Goal: Task Accomplishment & Management: Complete application form

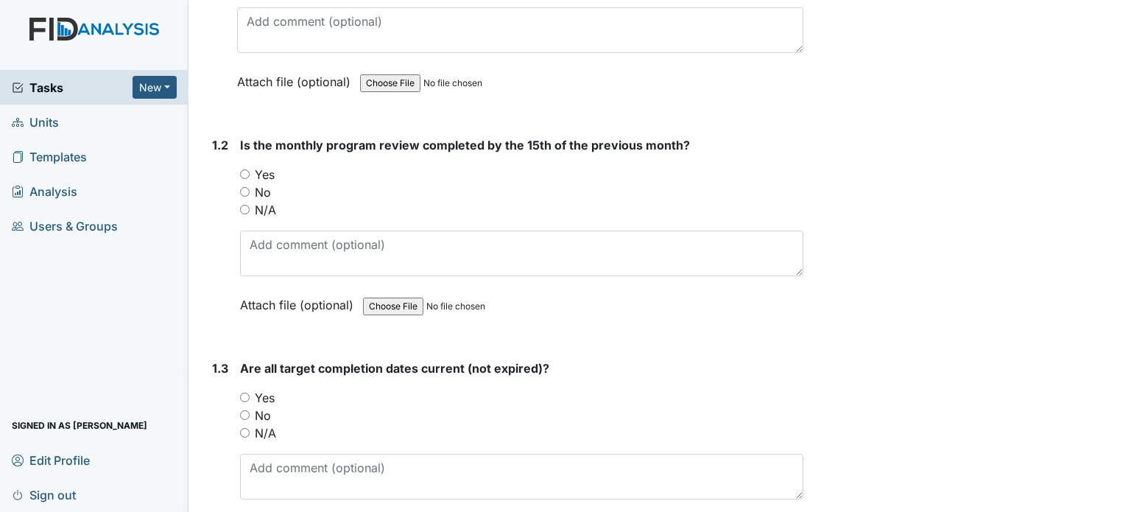
scroll to position [368, 0]
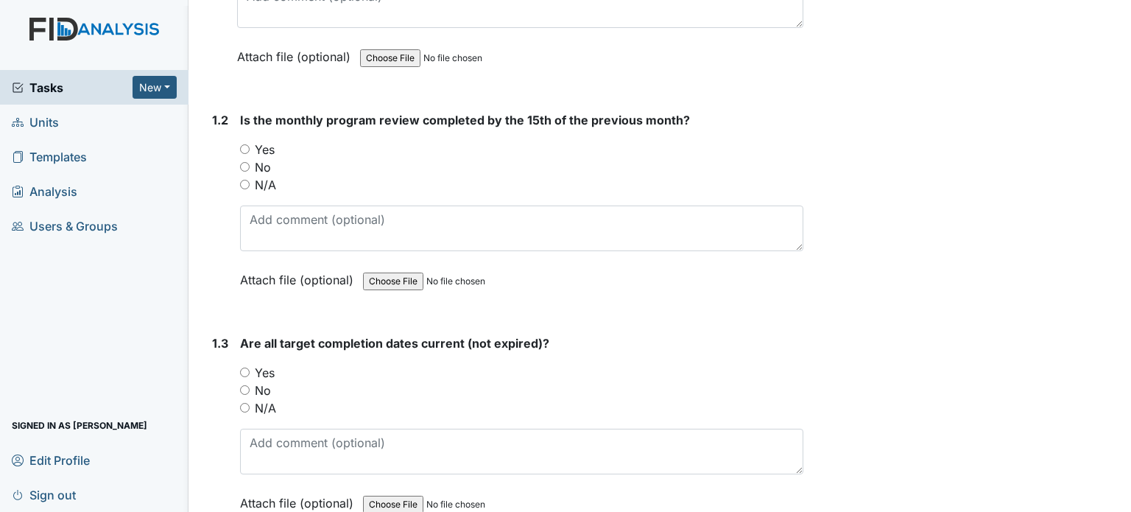
click at [270, 147] on label "Yes" at bounding box center [265, 150] width 20 height 18
click at [250, 147] on input "Yes" at bounding box center [245, 149] width 10 height 10
radio input "true"
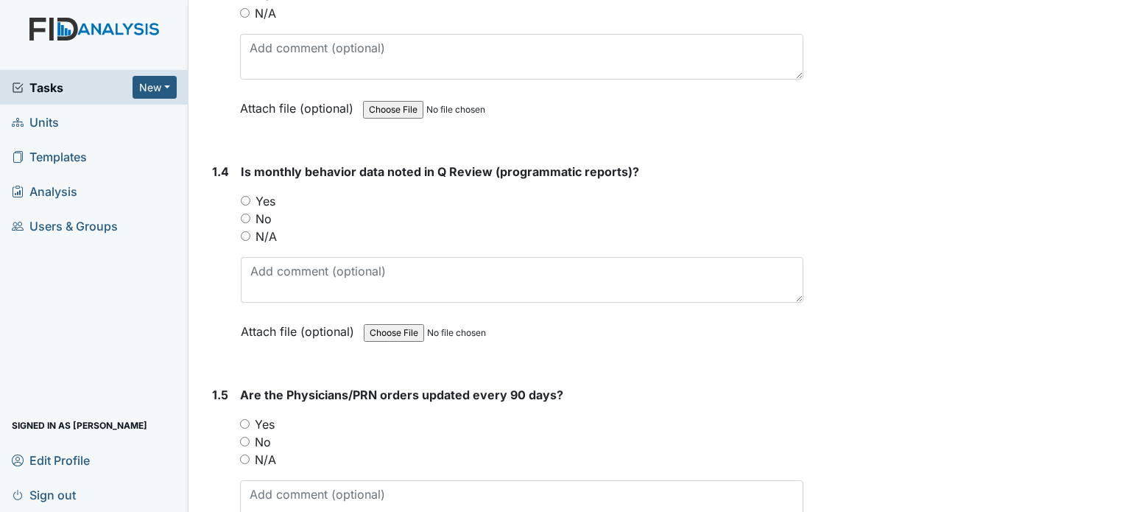
scroll to position [883, 0]
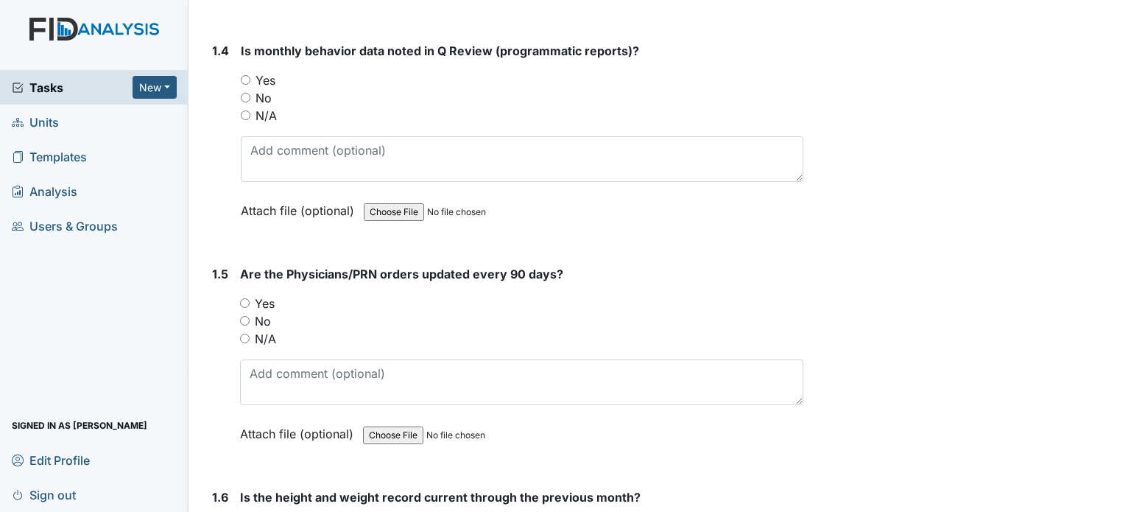
click at [273, 77] on label "Yes" at bounding box center [265, 80] width 20 height 18
click at [250, 77] on input "Yes" at bounding box center [246, 80] width 10 height 10
radio input "true"
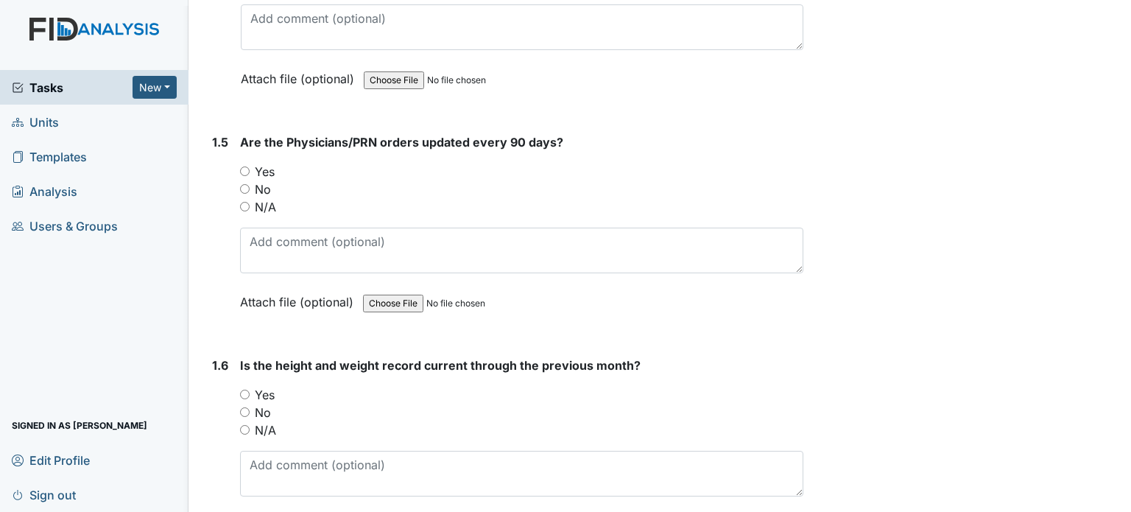
scroll to position [1104, 0]
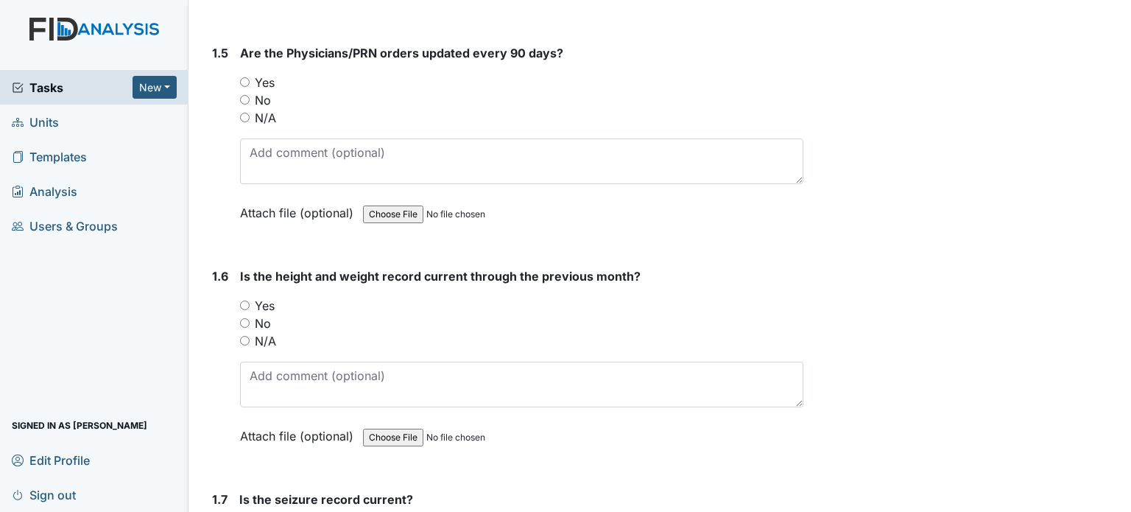
click at [272, 302] on label "Yes" at bounding box center [265, 306] width 20 height 18
click at [250, 302] on input "Yes" at bounding box center [245, 305] width 10 height 10
radio input "true"
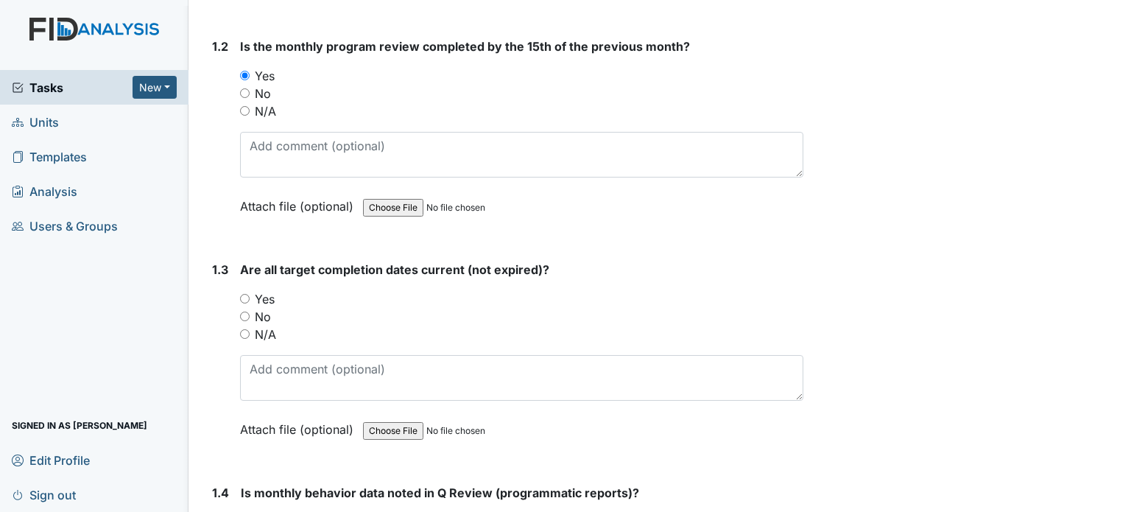
scroll to position [515, 0]
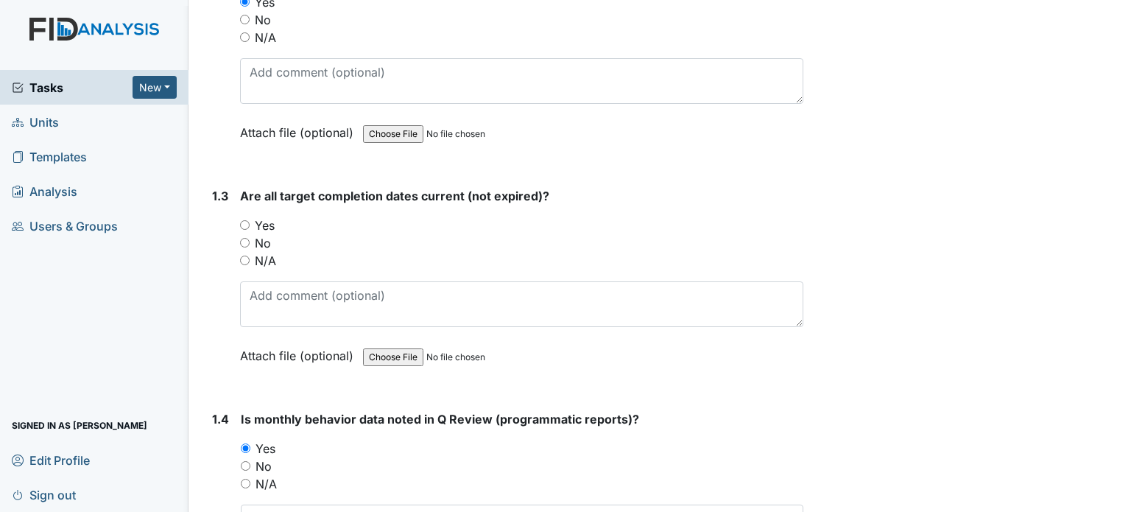
click at [77, 120] on link "Units" at bounding box center [94, 122] width 188 height 35
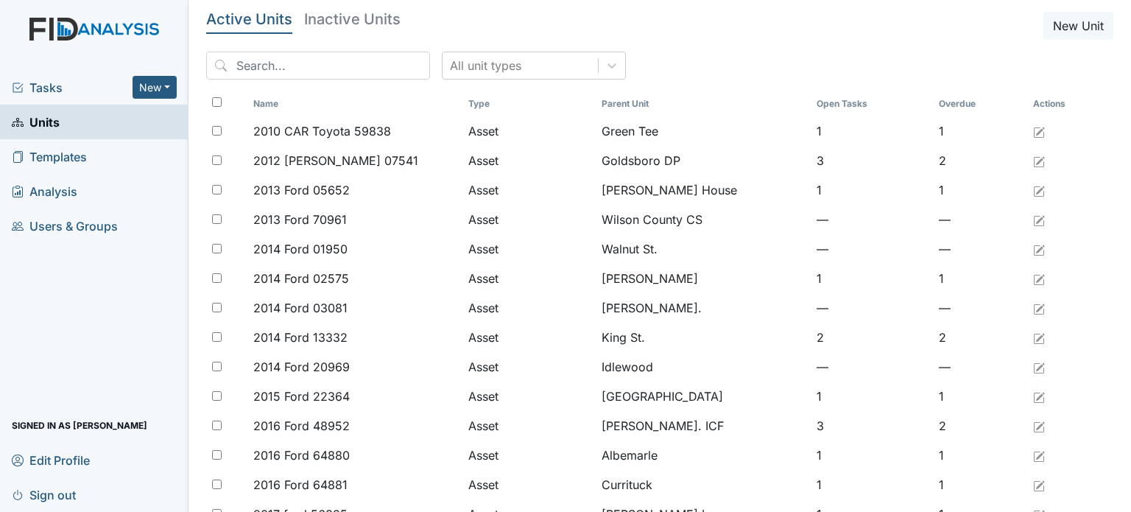
click at [66, 91] on span "Tasks" at bounding box center [72, 88] width 121 height 18
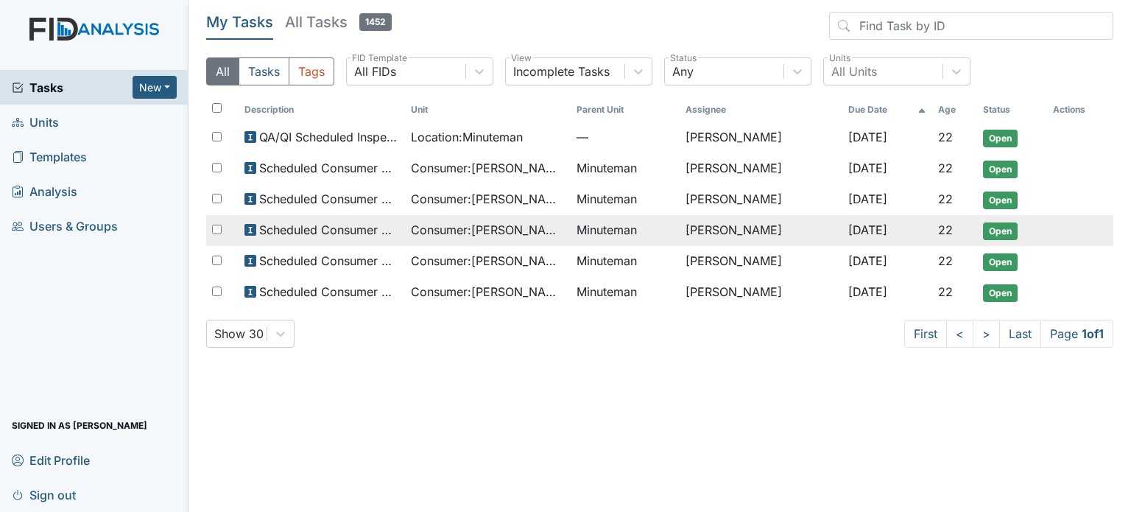
click at [526, 226] on span "Consumer : Mayo, Trish" at bounding box center [488, 230] width 155 height 18
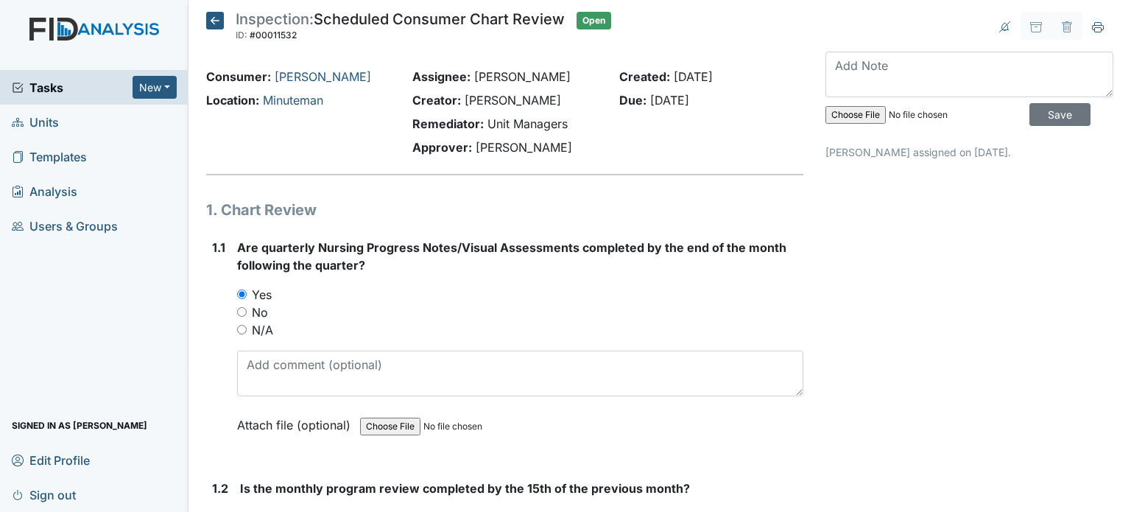
click at [80, 114] on link "Units" at bounding box center [94, 122] width 188 height 35
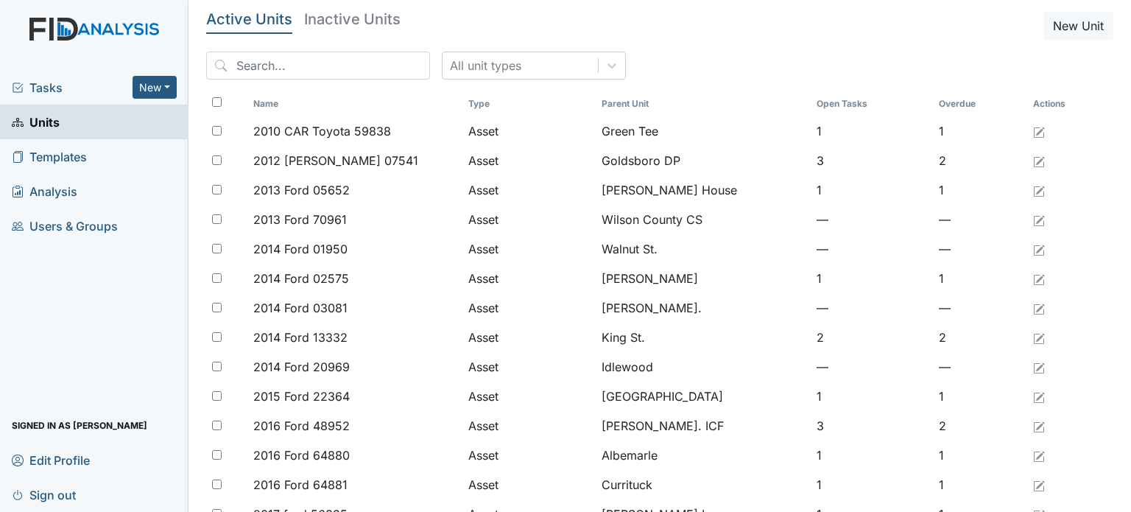
click at [77, 76] on div "Tasks New Form Inspection Document Bundle" at bounding box center [94, 87] width 188 height 35
click at [44, 91] on span "Tasks" at bounding box center [72, 88] width 121 height 18
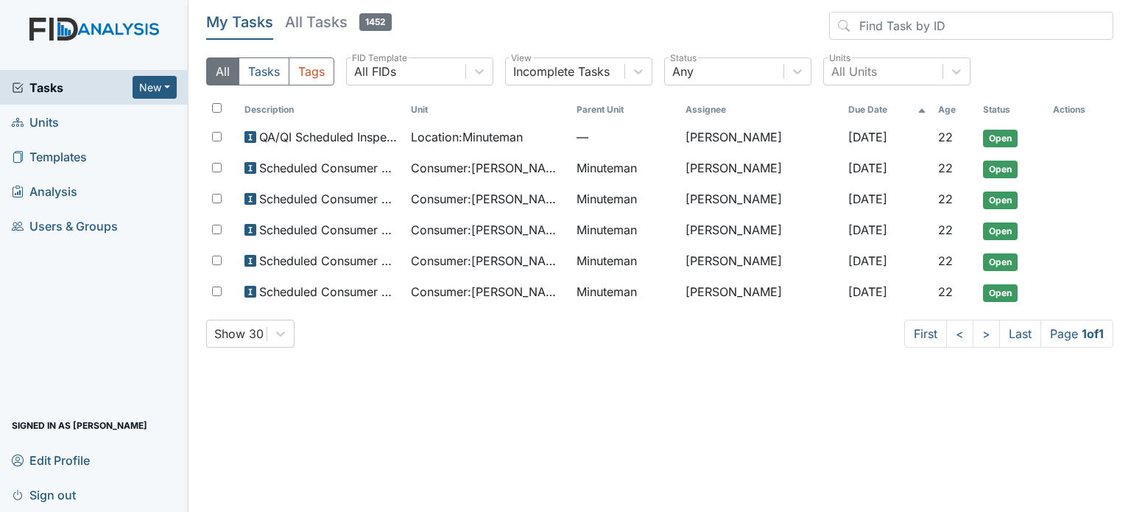
click at [49, 91] on span "Tasks" at bounding box center [72, 88] width 121 height 18
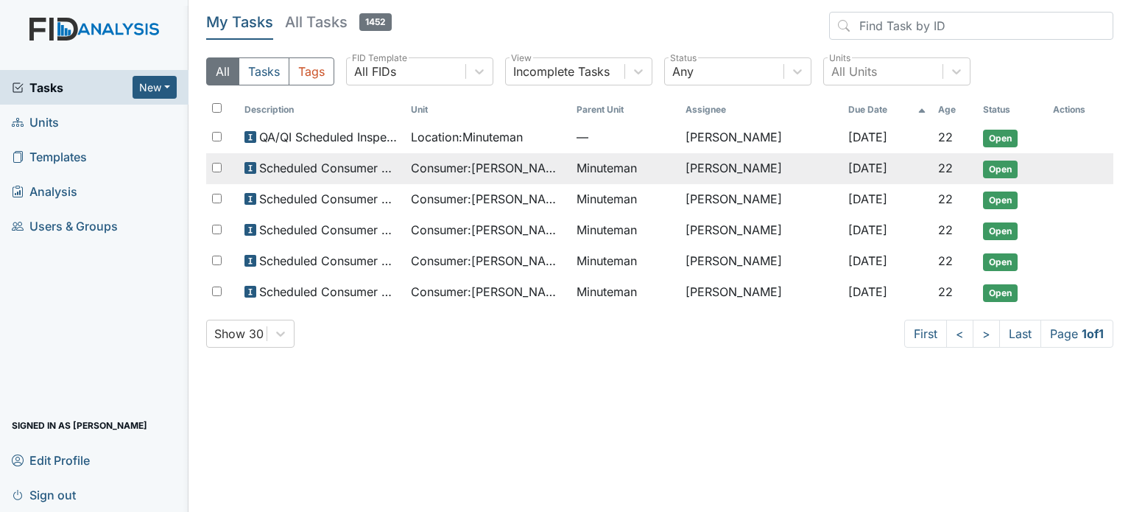
click at [448, 169] on span "Consumer : [PERSON_NAME][GEOGRAPHIC_DATA]" at bounding box center [488, 168] width 155 height 18
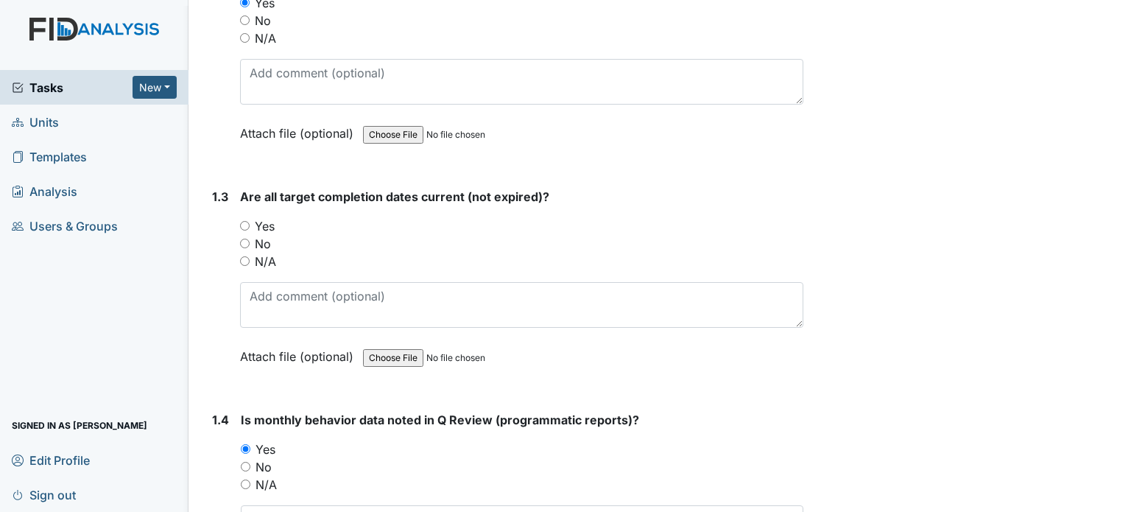
scroll to position [589, 0]
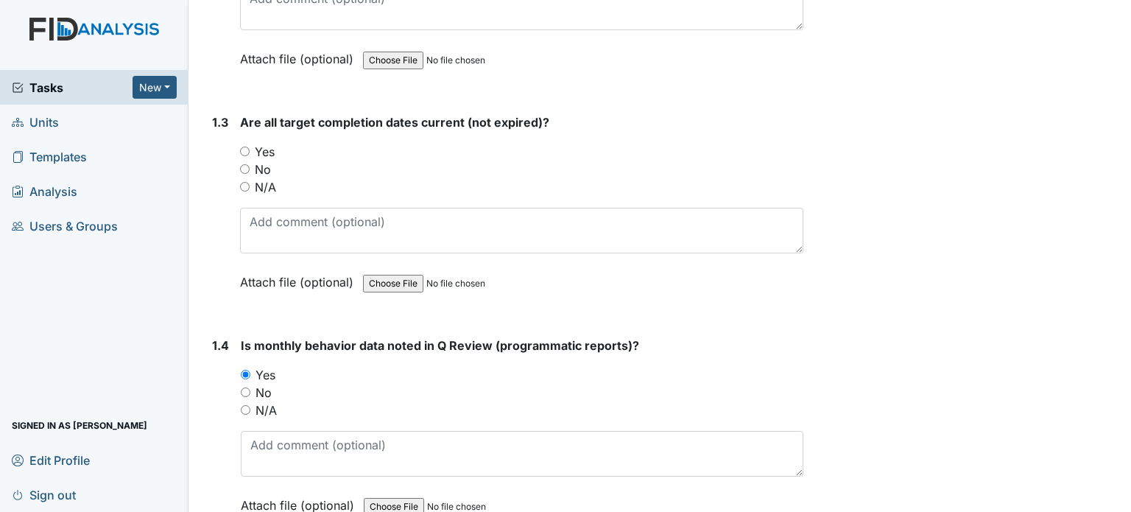
click at [259, 166] on label "No" at bounding box center [263, 169] width 16 height 18
click at [250, 166] on input "No" at bounding box center [245, 169] width 10 height 10
radio input "true"
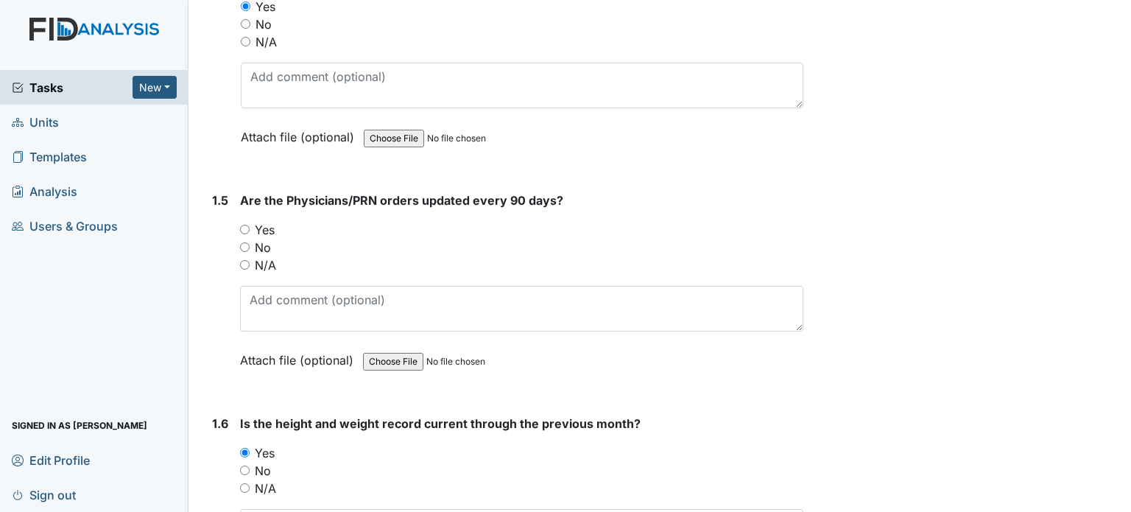
scroll to position [1031, 0]
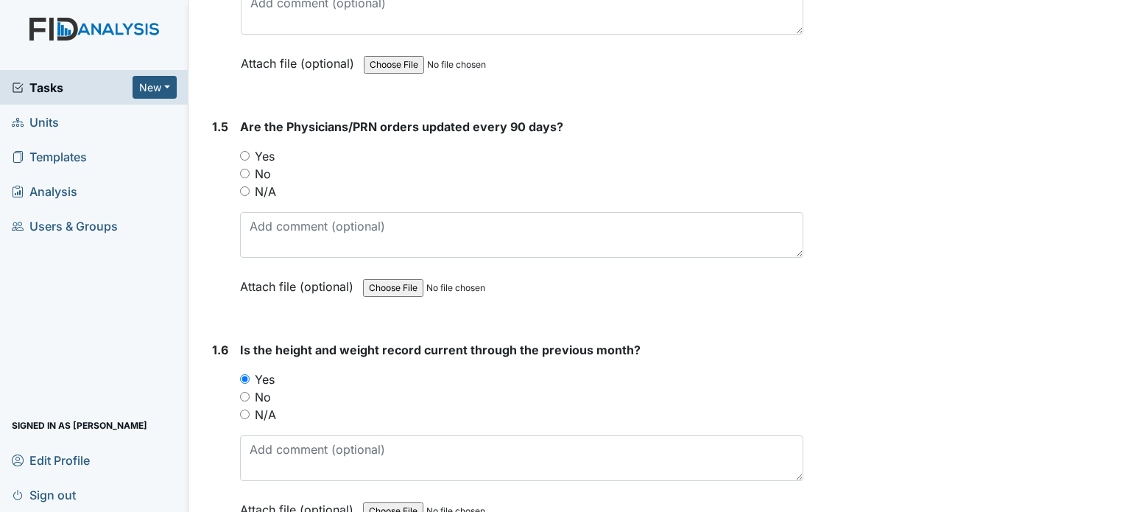
click at [269, 168] on label "No" at bounding box center [263, 174] width 16 height 18
click at [250, 169] on input "No" at bounding box center [245, 174] width 10 height 10
radio input "true"
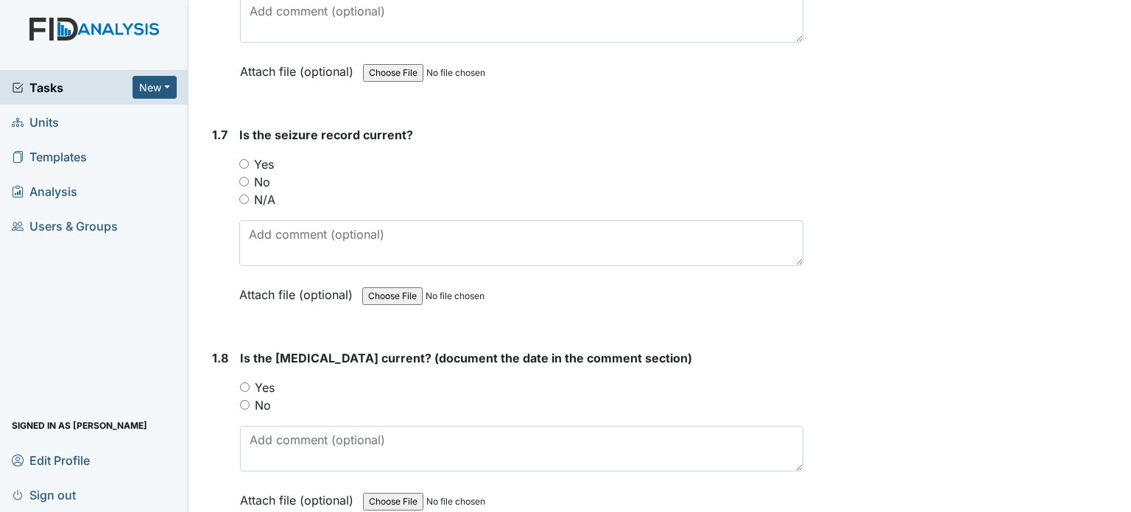
scroll to position [1472, 0]
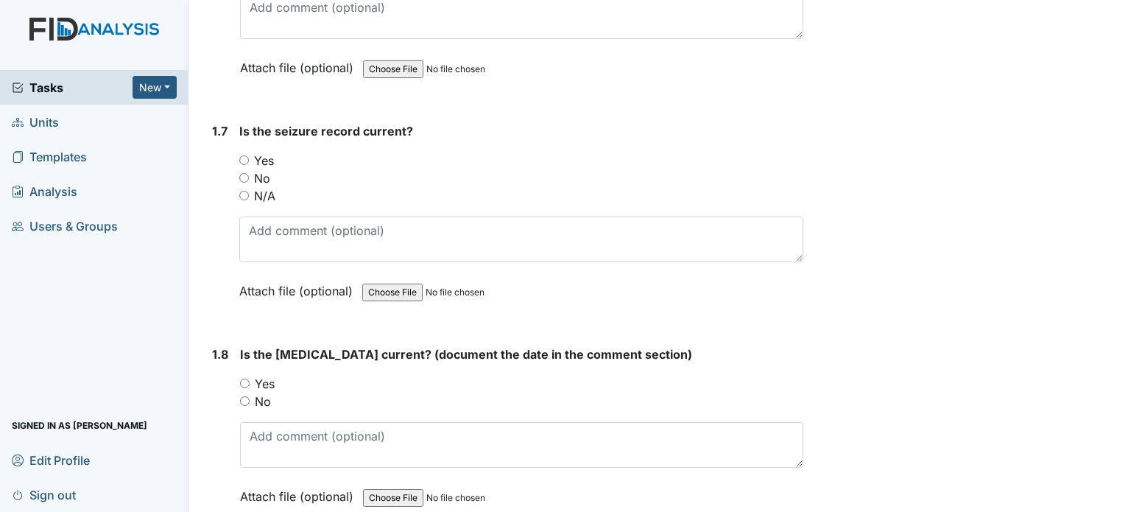
click at [274, 189] on label "N/A" at bounding box center [264, 196] width 21 height 18
click at [249, 191] on input "N/A" at bounding box center [244, 196] width 10 height 10
radio input "true"
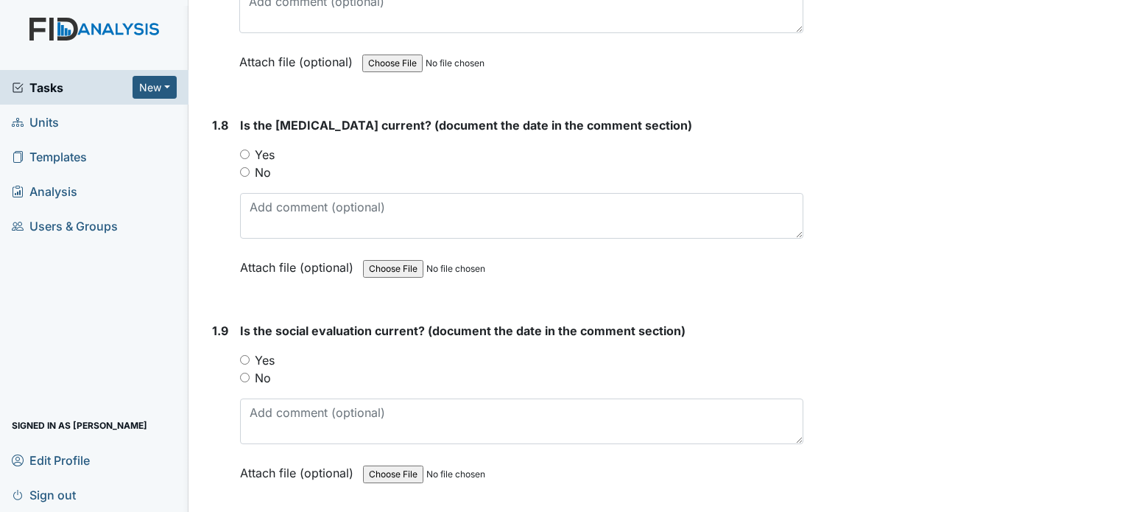
scroll to position [1767, 0]
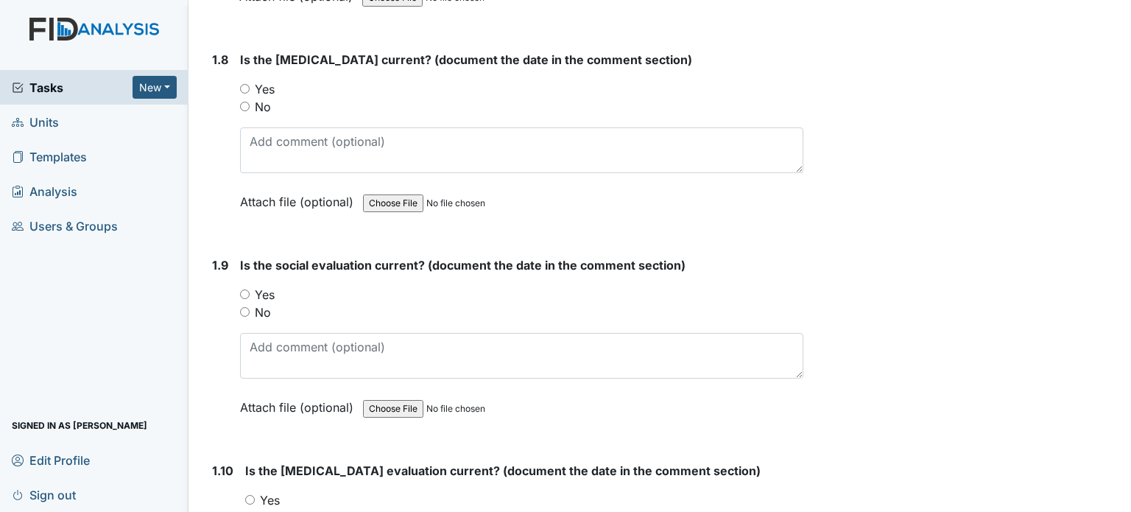
click at [271, 83] on label "Yes" at bounding box center [265, 89] width 20 height 18
click at [250, 84] on input "Yes" at bounding box center [245, 89] width 10 height 10
radio input "true"
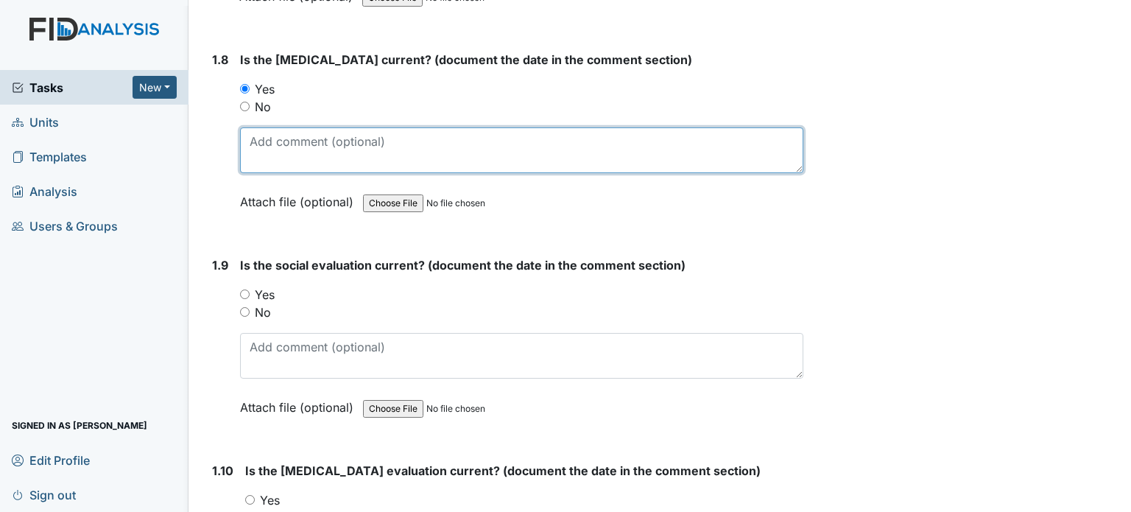
click at [286, 148] on textarea at bounding box center [521, 150] width 563 height 46
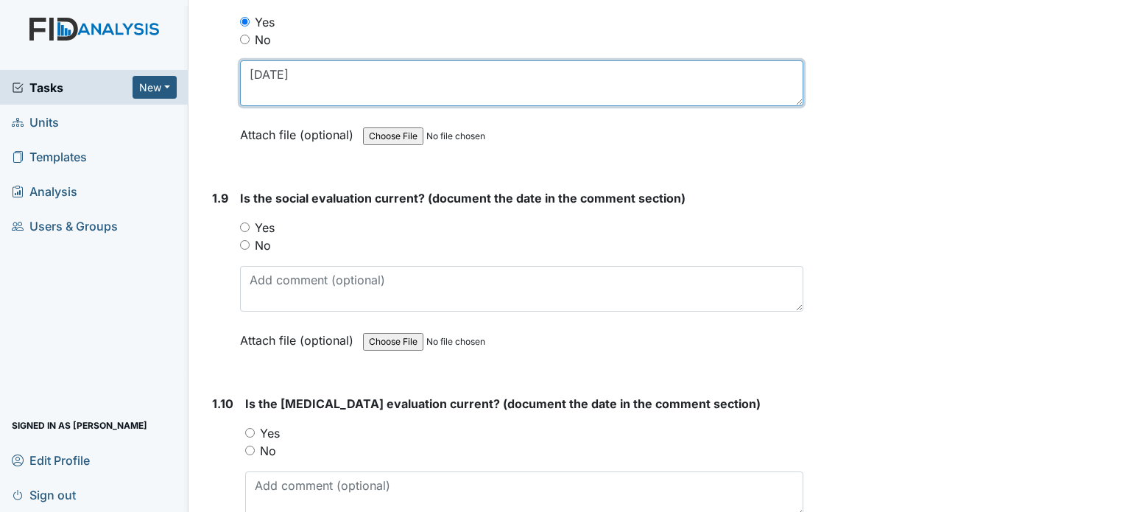
scroll to position [1914, 0]
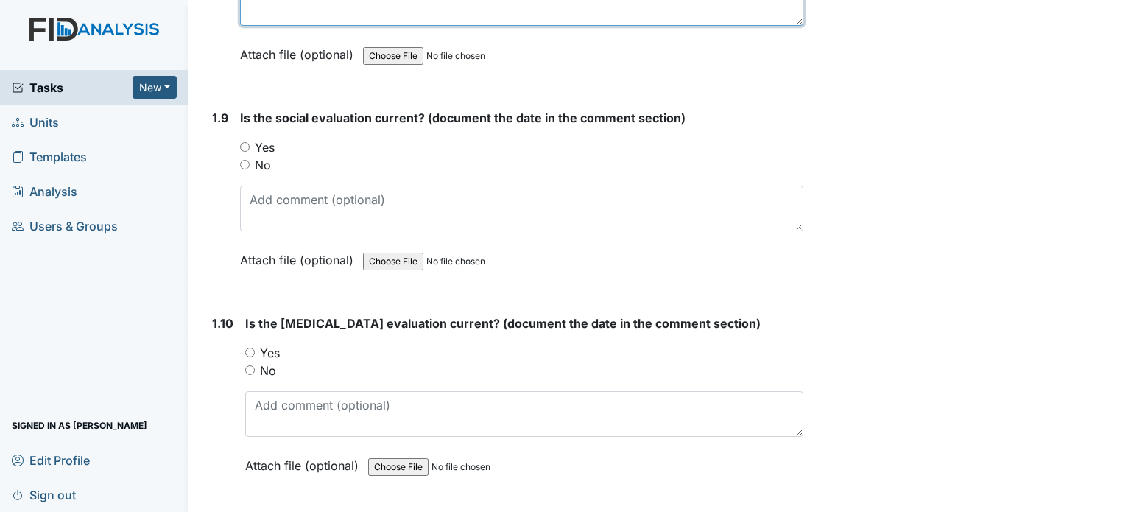
type textarea "10/31/04"
drag, startPoint x: 258, startPoint y: 142, endPoint x: 279, endPoint y: 162, distance: 29.2
click at [258, 141] on label "Yes" at bounding box center [265, 147] width 20 height 18
click at [250, 142] on input "Yes" at bounding box center [245, 147] width 10 height 10
radio input "true"
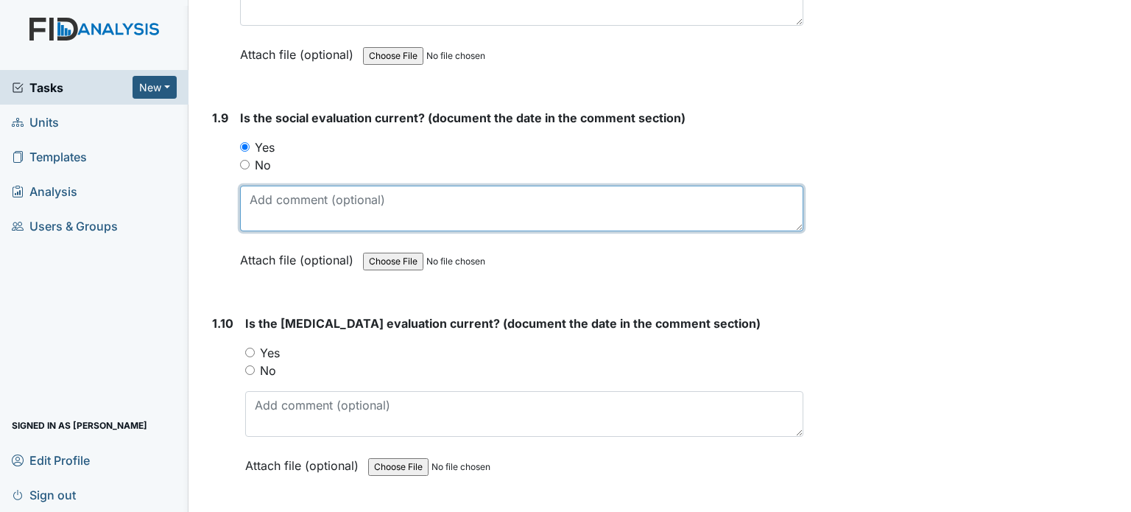
click at [301, 194] on textarea at bounding box center [521, 209] width 563 height 46
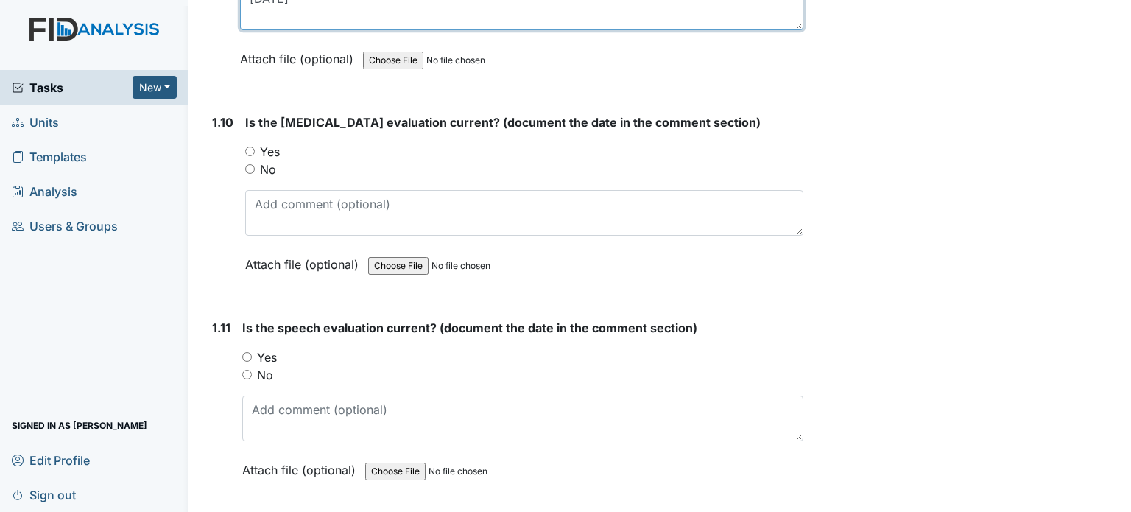
scroll to position [2135, 0]
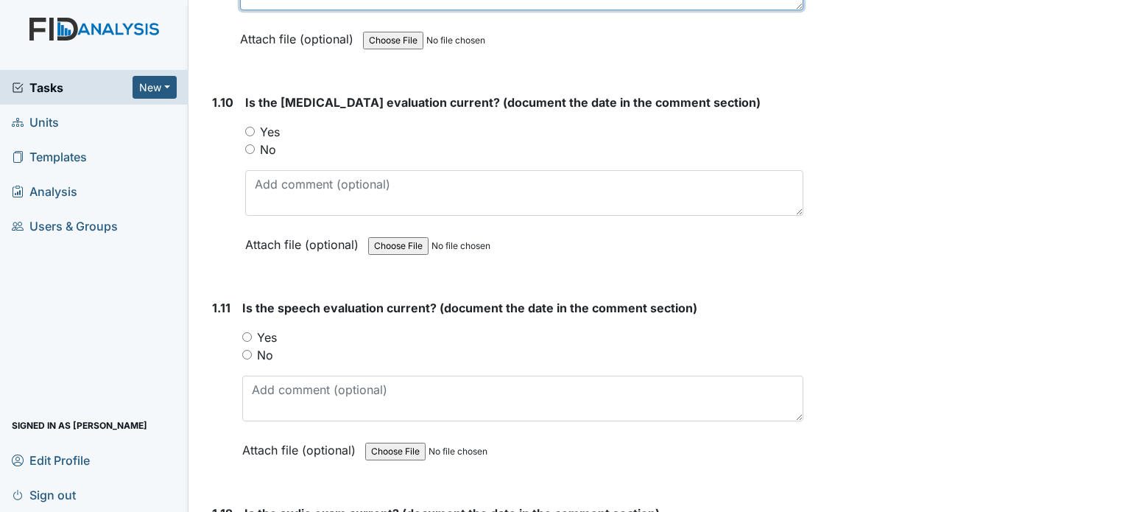
type textarea "11/01/01"
drag, startPoint x: 250, startPoint y: 123, endPoint x: 261, endPoint y: 170, distance: 48.6
click at [250, 127] on input "Yes" at bounding box center [250, 132] width 10 height 10
radio input "true"
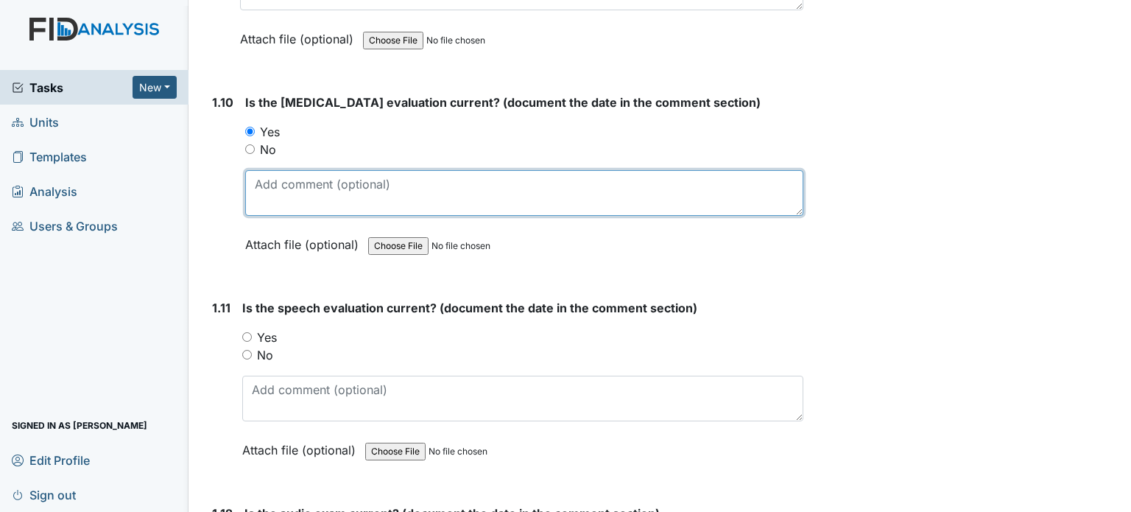
click at [264, 174] on textarea at bounding box center [524, 193] width 558 height 46
type textarea "4/3/22"
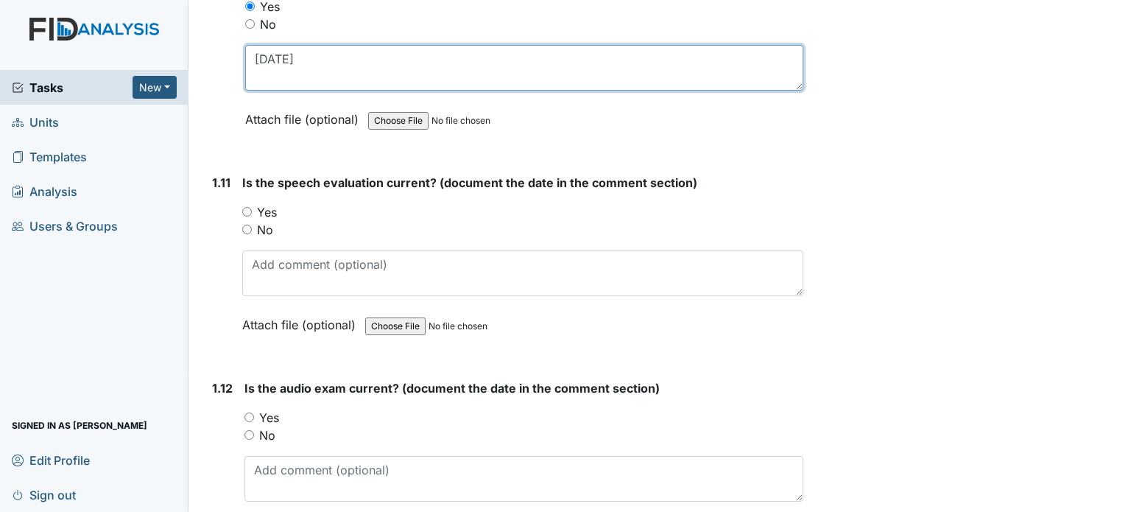
scroll to position [2282, 0]
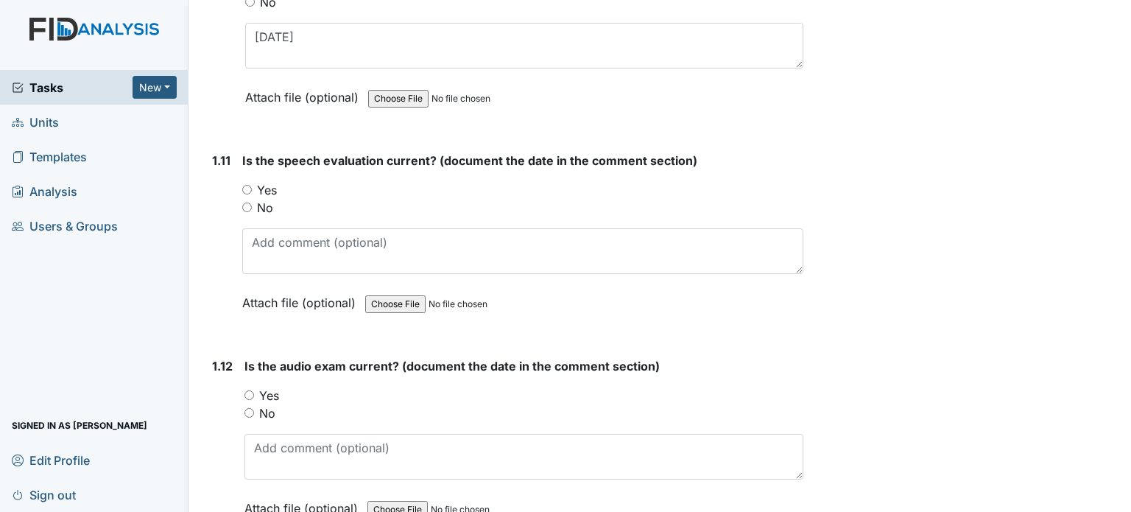
click at [259, 184] on label "Yes" at bounding box center [267, 190] width 20 height 18
click at [252, 185] on input "Yes" at bounding box center [247, 190] width 10 height 10
radio input "true"
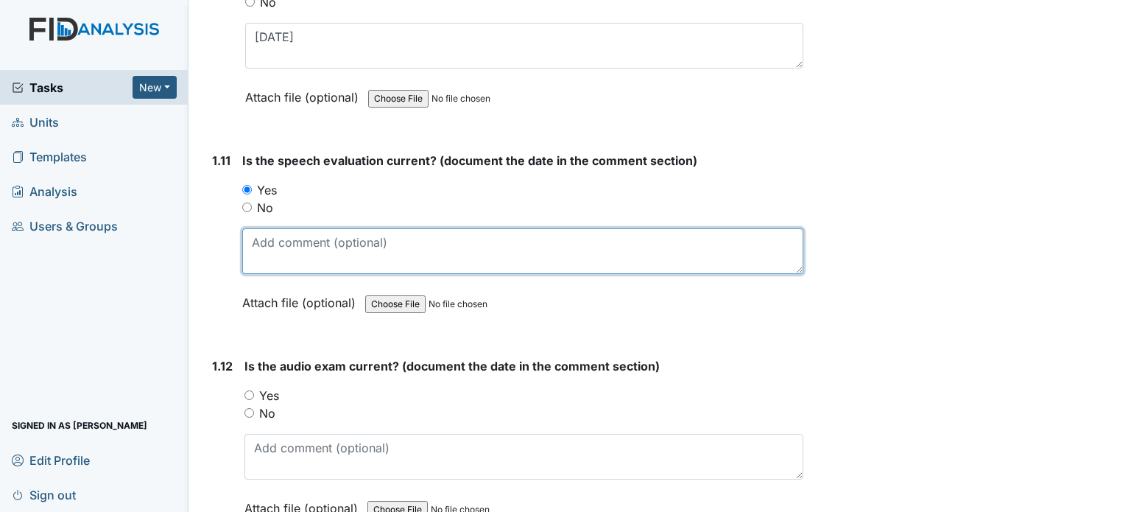
click at [286, 250] on textarea at bounding box center [522, 251] width 561 height 46
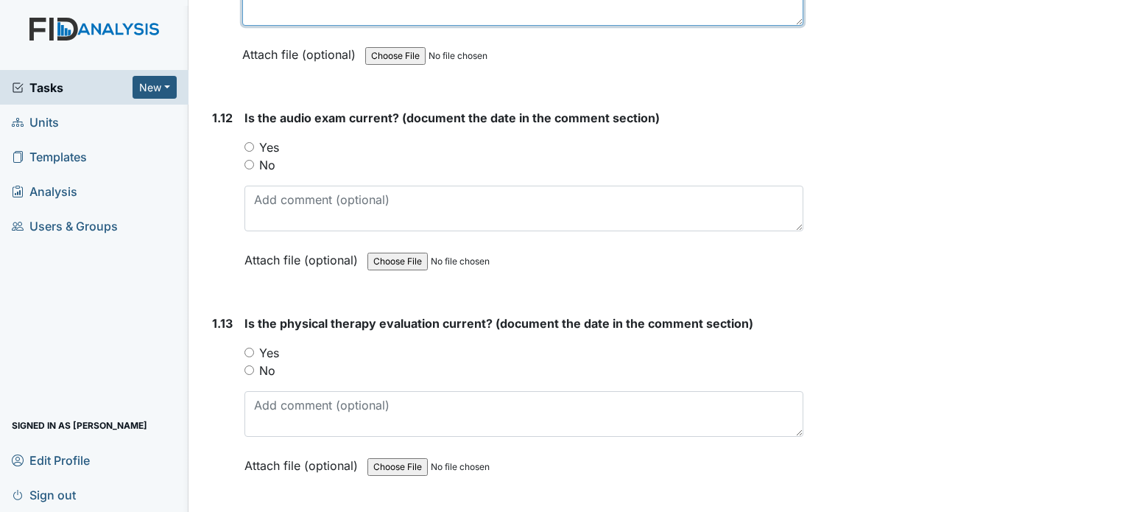
scroll to position [2577, 0]
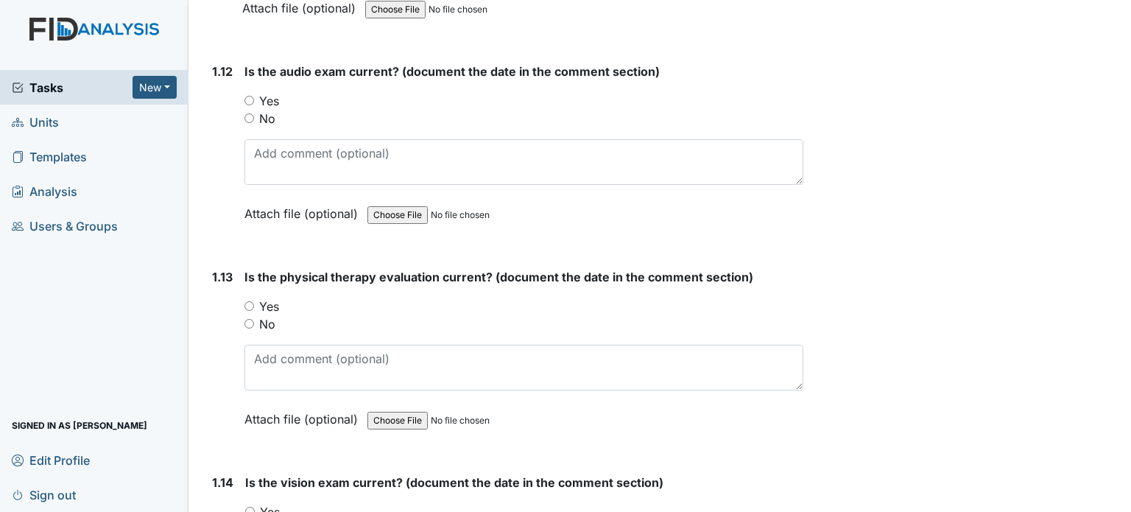
type textarea "7/26/04"
click at [272, 92] on label "Yes" at bounding box center [269, 101] width 20 height 18
click at [254, 96] on input "Yes" at bounding box center [249, 101] width 10 height 10
radio input "true"
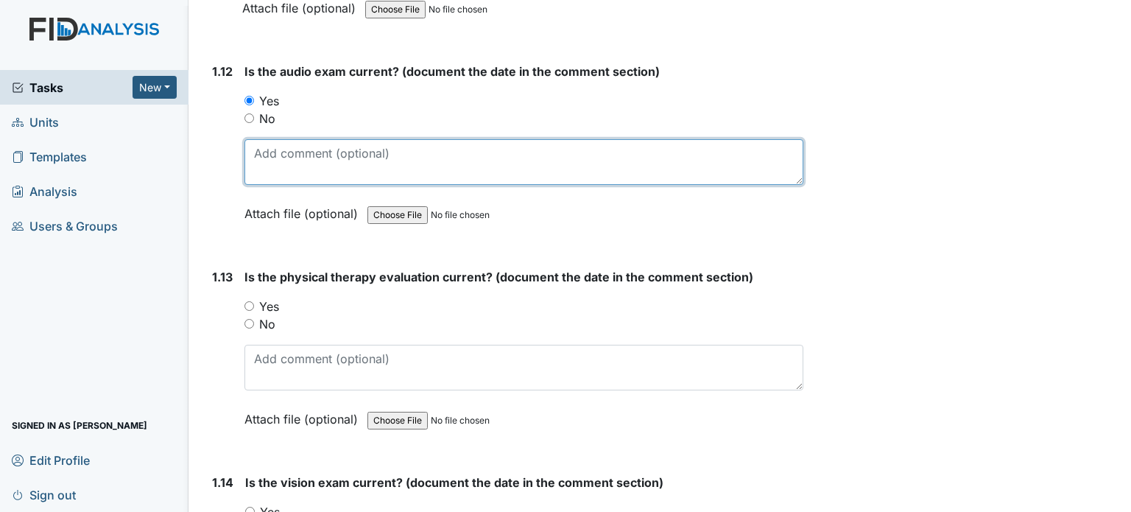
click at [302, 156] on textarea at bounding box center [523, 162] width 559 height 46
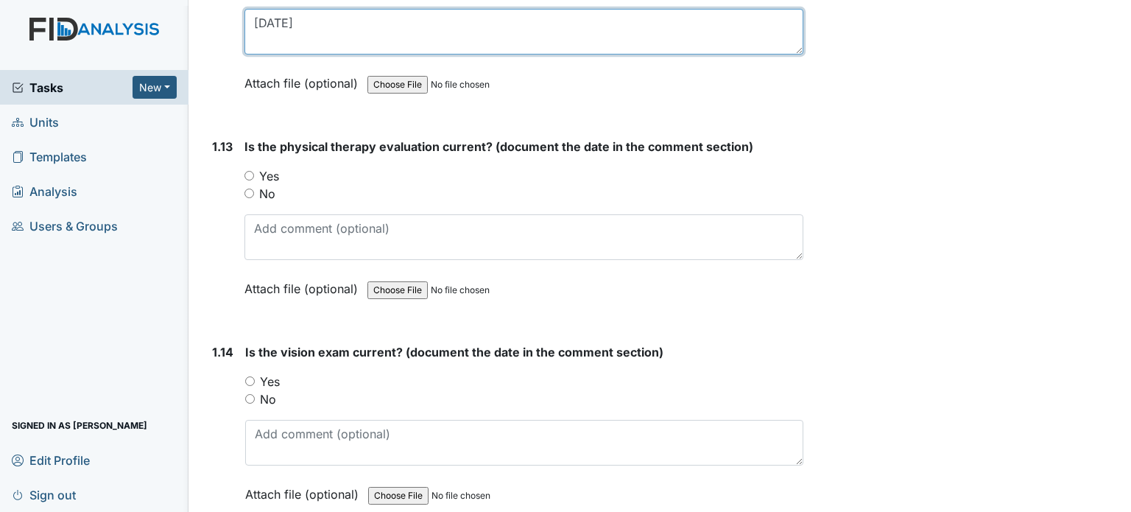
scroll to position [2724, 0]
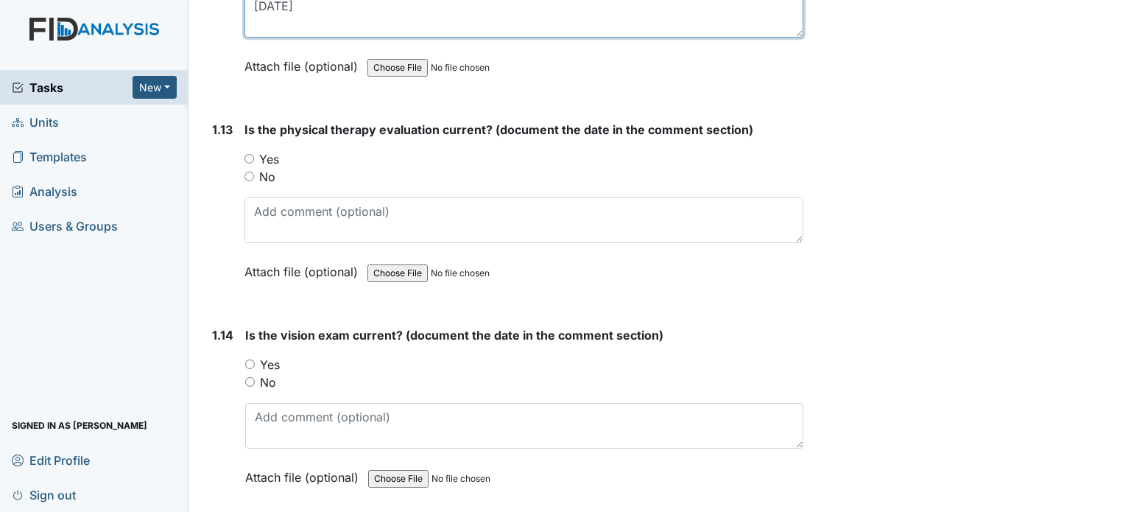
type textarea "1/9/07"
click at [275, 150] on label "Yes" at bounding box center [269, 159] width 20 height 18
click at [254, 154] on input "Yes" at bounding box center [249, 159] width 10 height 10
radio input "true"
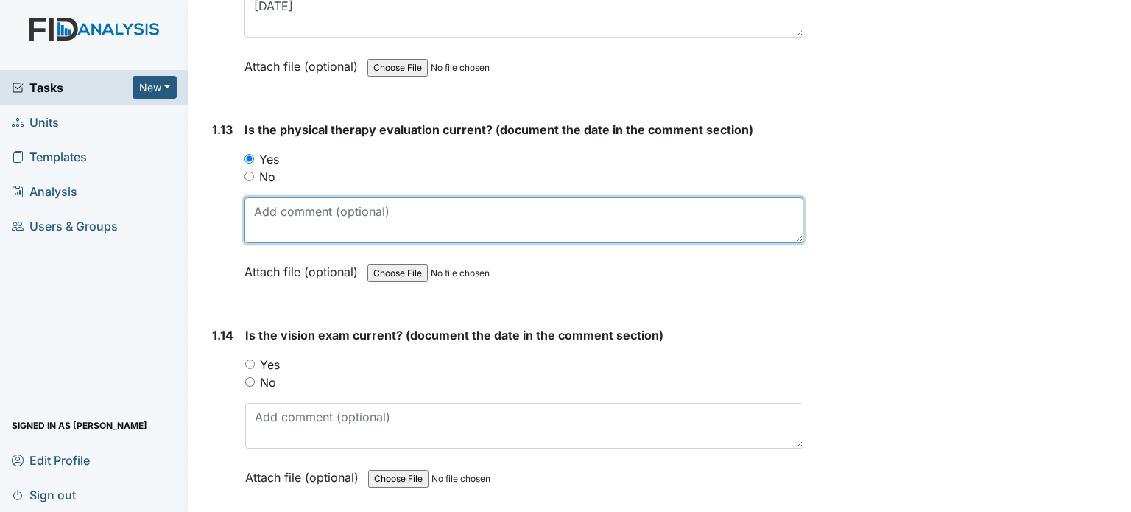
click at [294, 202] on textarea at bounding box center [523, 220] width 559 height 46
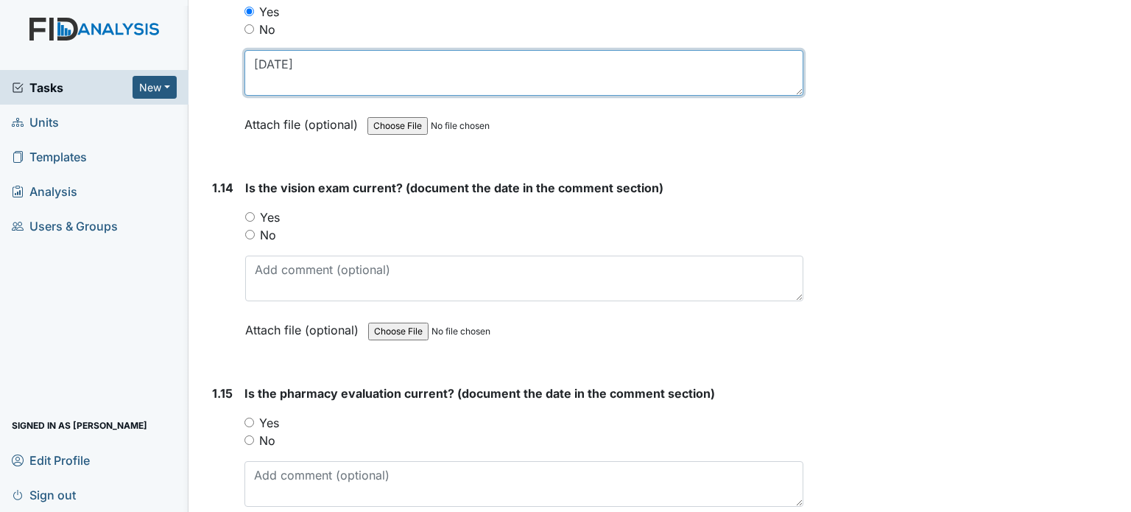
scroll to position [2945, 0]
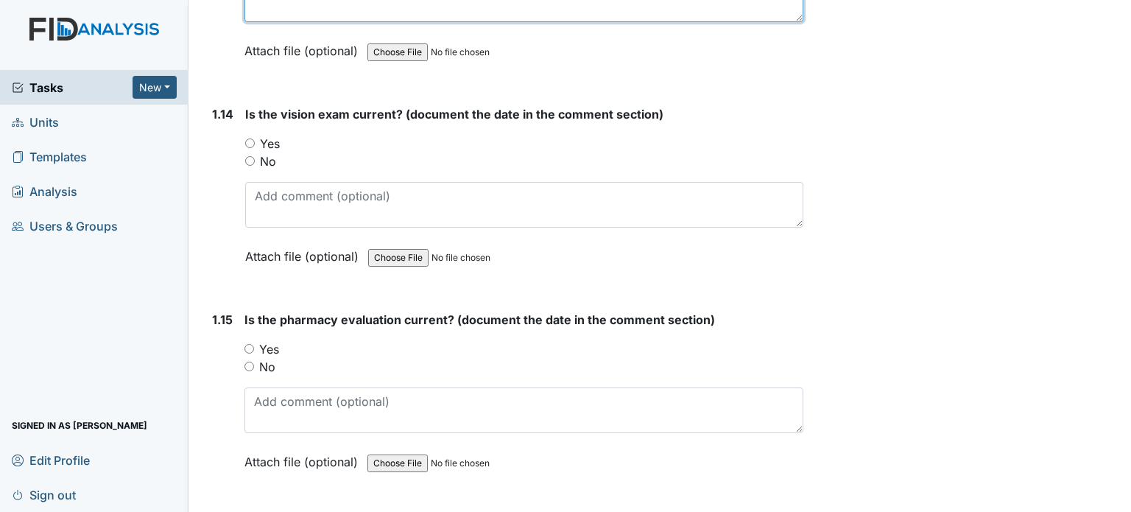
type textarea "8/18/23"
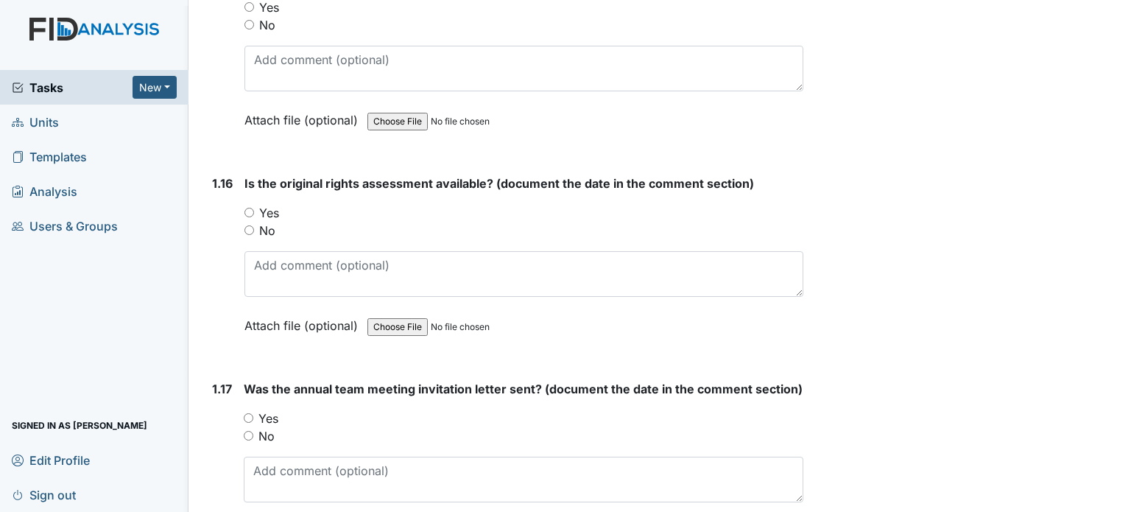
scroll to position [3313, 0]
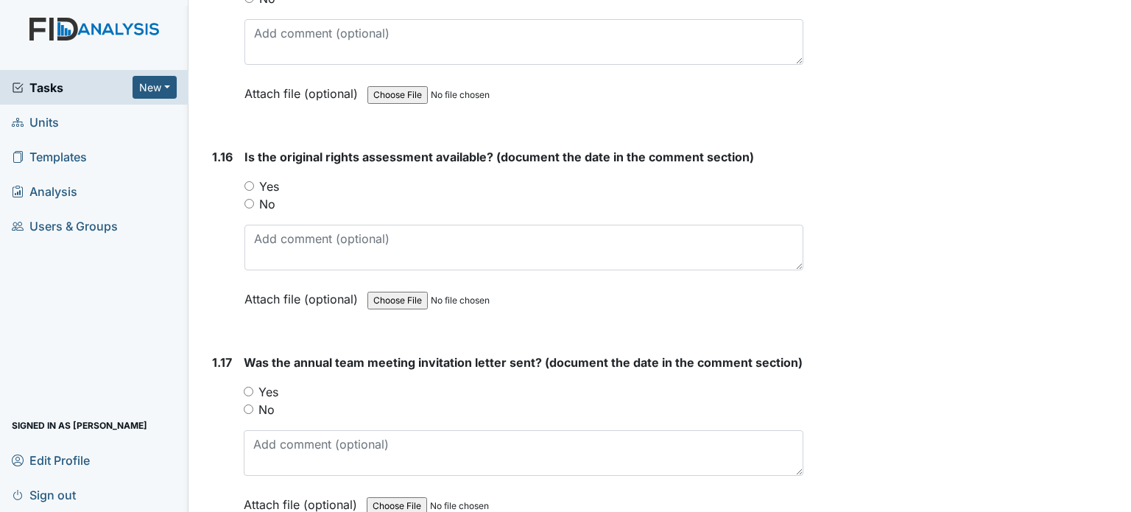
drag, startPoint x: 273, startPoint y: 174, endPoint x: 286, endPoint y: 208, distance: 36.4
click at [273, 177] on label "Yes" at bounding box center [269, 186] width 20 height 18
click at [254, 181] on input "Yes" at bounding box center [249, 186] width 10 height 10
radio input "true"
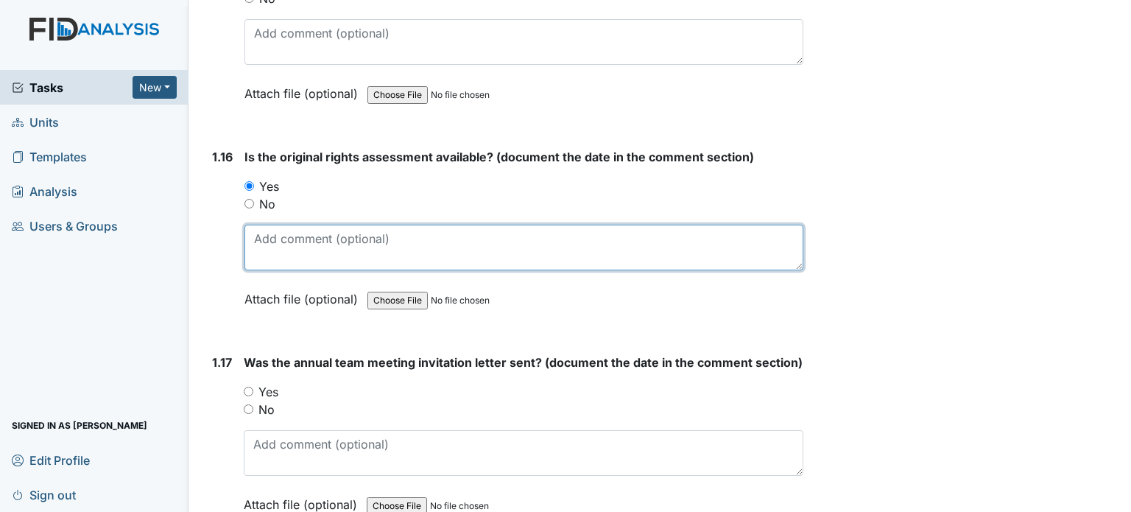
click at [295, 232] on textarea at bounding box center [523, 248] width 559 height 46
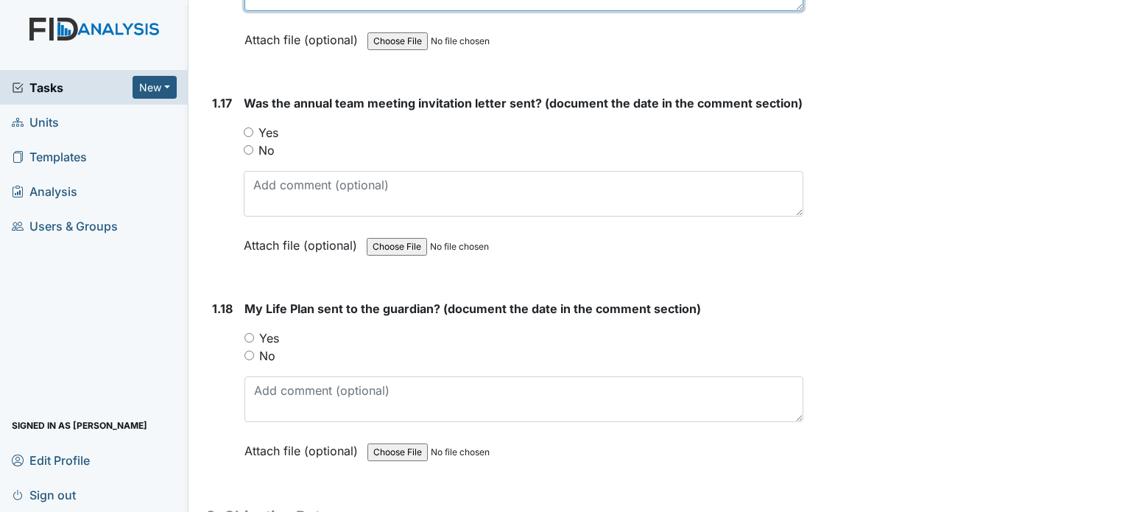
scroll to position [3608, 0]
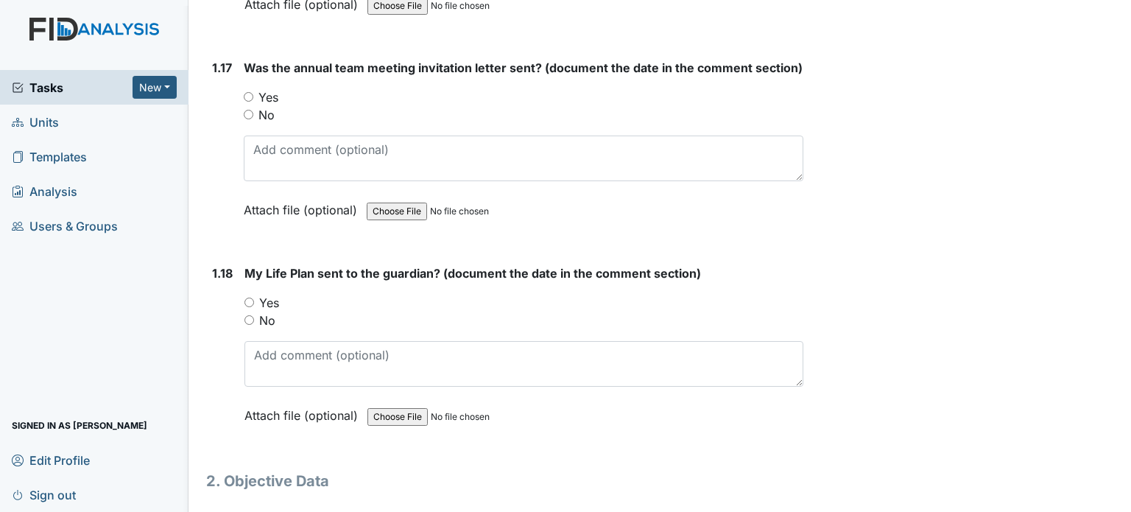
type textarea "6/6/05"
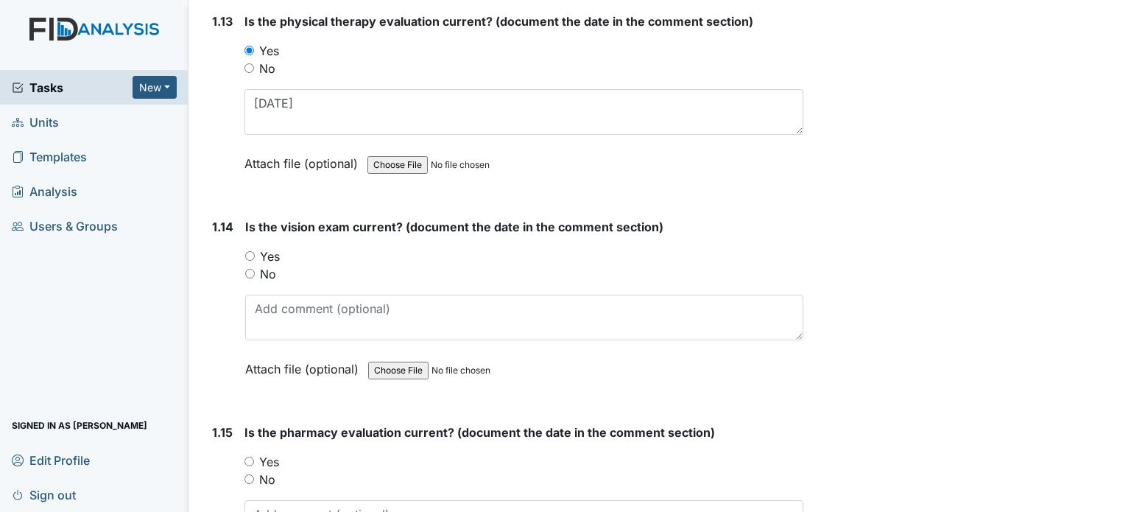
scroll to position [2827, 0]
